Goal: Task Accomplishment & Management: Complete application form

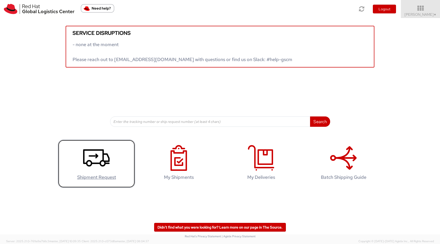
click at [94, 165] on icon at bounding box center [96, 158] width 27 height 26
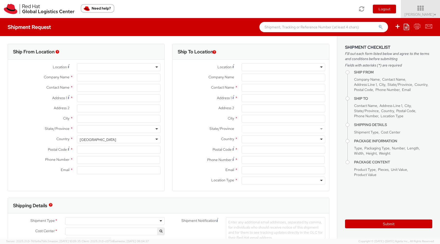
select select "910"
select select
type input "Red Hat Colombia S.A.S."
type input "Andrea Amaya"
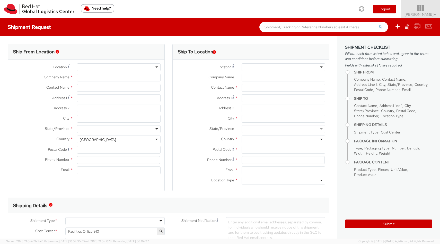
type input "Carrera 9 No. 115-06 #1906"
type input "19th Floor, Tierra Firme Complex"
type input "BOGOTA"
type input "110111"
type input "57 1 5088629"
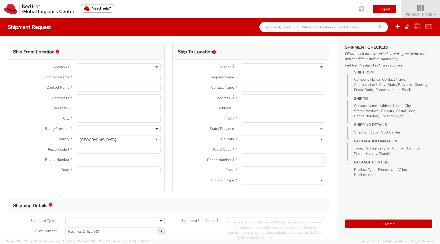
type input "aamaya@redhat.com"
select select "CM"
select select "KGS"
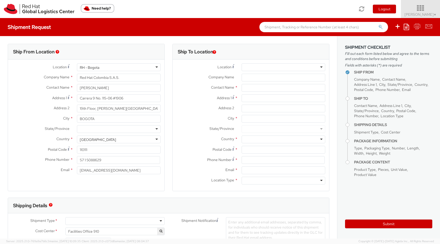
click at [432, 16] on span "Andrea Amaya ▼" at bounding box center [421, 14] width 32 height 5
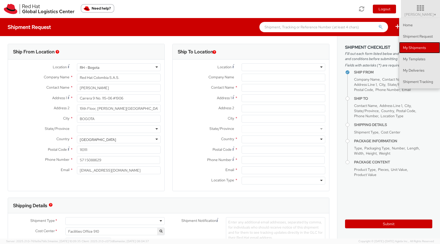
click at [418, 47] on link "My Shipments" at bounding box center [419, 47] width 41 height 11
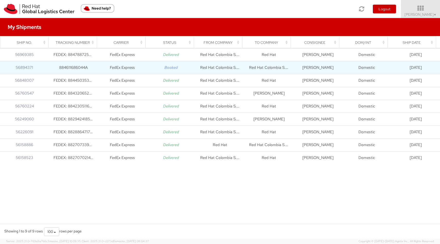
click at [335, 72] on td "Andrea Amaya" at bounding box center [318, 67] width 49 height 13
click at [171, 68] on icon "Booked" at bounding box center [171, 67] width 13 height 5
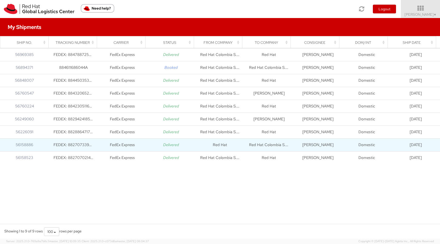
click at [166, 145] on icon "Delivered" at bounding box center [171, 144] width 16 height 5
click at [376, 144] on td "Domestic" at bounding box center [366, 144] width 49 height 13
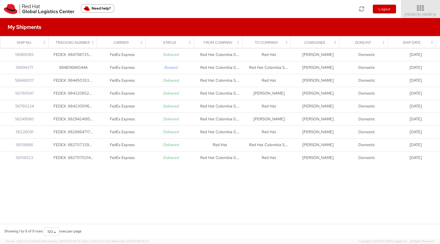
click at [429, 12] on span "Andrea Amaya ▼" at bounding box center [421, 14] width 32 height 5
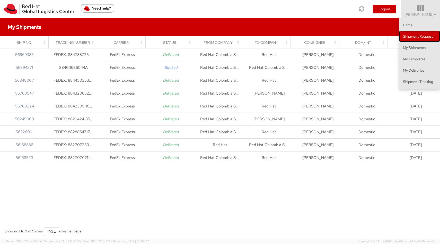
click at [413, 37] on link "Shipment Request" at bounding box center [419, 36] width 41 height 11
select select
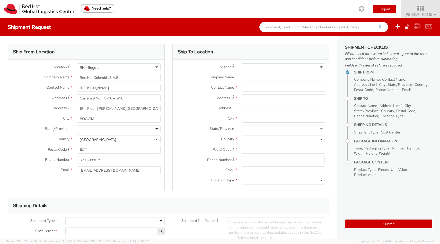
select select "910"
click at [431, 13] on span "Andrea Amaya ▼" at bounding box center [421, 14] width 32 height 5
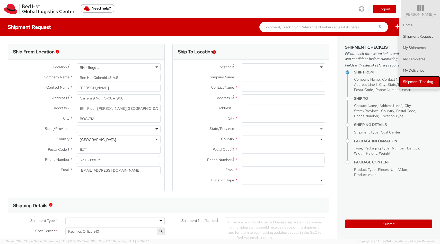
click at [423, 81] on link "Shipment Tracking" at bounding box center [419, 81] width 41 height 11
